Goal: Information Seeking & Learning: Learn about a topic

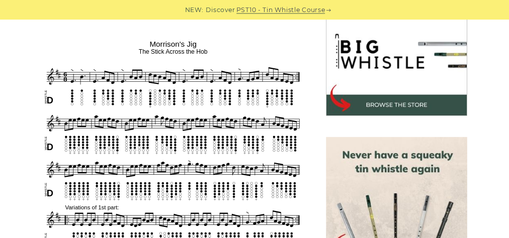
scroll to position [317, 0]
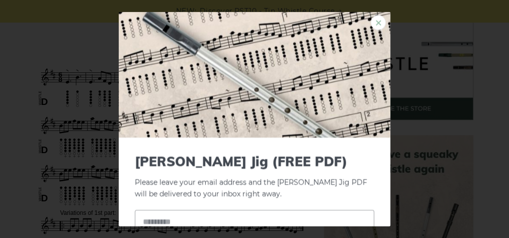
click at [375, 18] on link "×" at bounding box center [378, 22] width 15 height 15
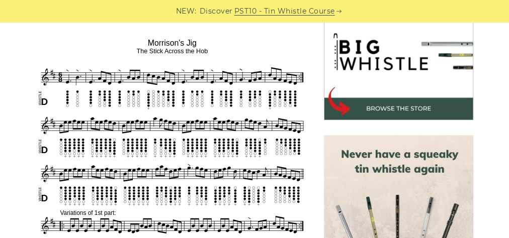
scroll to position [322, 0]
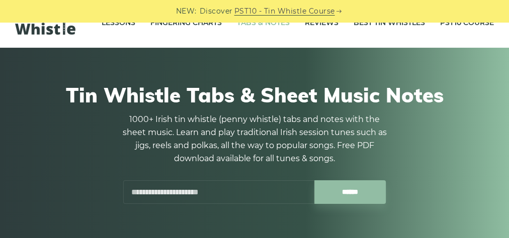
scroll to position [7, 0]
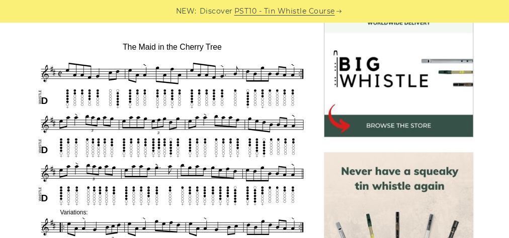
scroll to position [302, 0]
